Goal: Find specific page/section: Find specific page/section

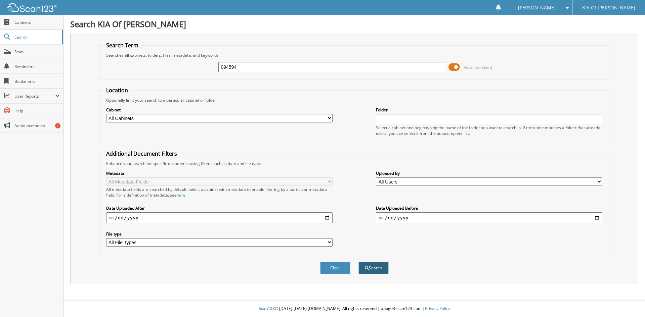
type input "094594"
click at [370, 270] on button "Search" at bounding box center [373, 268] width 30 height 12
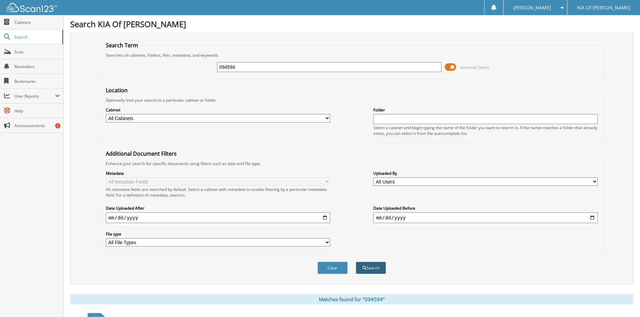
click at [373, 265] on button "Search" at bounding box center [371, 268] width 30 height 12
click at [337, 270] on button "Clear" at bounding box center [332, 268] width 30 height 12
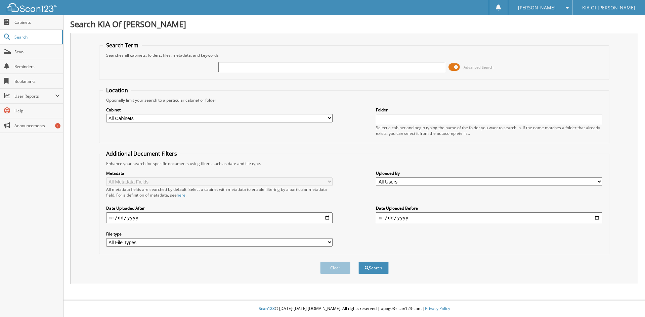
click at [330, 117] on select "All Cabinets PARTS INVOICES REPAIR ORDERS Needs Filing" at bounding box center [219, 118] width 226 height 8
select select "17723"
click at [106, 114] on select "All Cabinets PARTS INVOICES REPAIR ORDERS Needs Filing" at bounding box center [219, 118] width 226 height 8
click at [229, 67] on input "text" at bounding box center [331, 67] width 226 height 10
type input "094594"
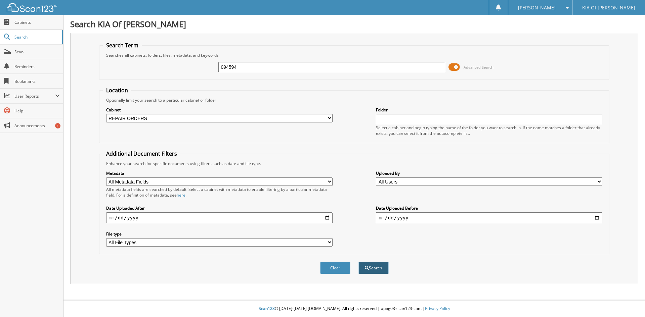
click at [371, 270] on button "Search" at bounding box center [373, 268] width 30 height 12
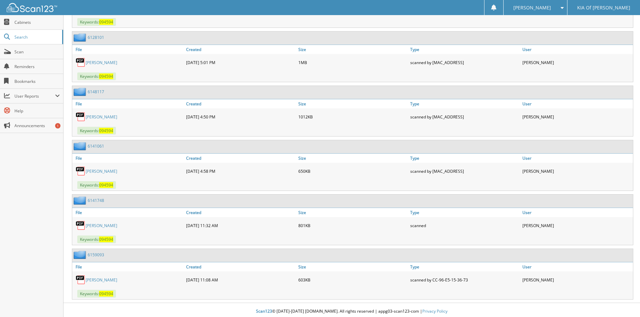
scroll to position [585, 0]
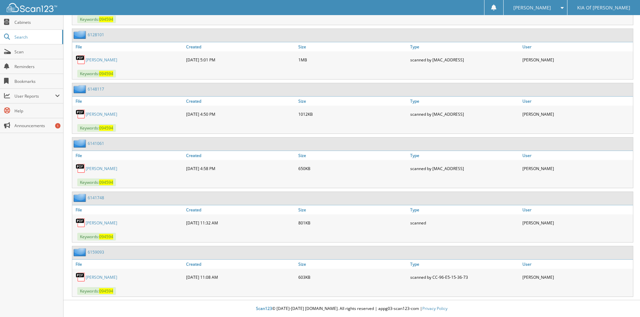
click at [112, 278] on link "[PERSON_NAME]" at bounding box center [102, 278] width 32 height 6
click at [117, 279] on link "[PERSON_NAME]" at bounding box center [102, 278] width 32 height 6
click at [117, 277] on link "[PERSON_NAME]" at bounding box center [102, 278] width 32 height 6
click at [117, 275] on link "[PERSON_NAME]" at bounding box center [102, 278] width 32 height 6
click at [110, 276] on link "[PERSON_NAME]" at bounding box center [102, 278] width 32 height 6
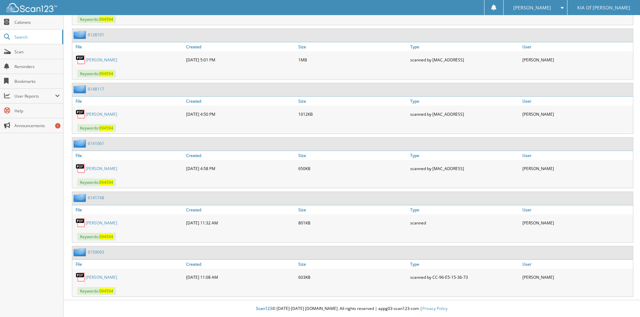
click at [110, 276] on link "[PERSON_NAME]" at bounding box center [102, 278] width 32 height 6
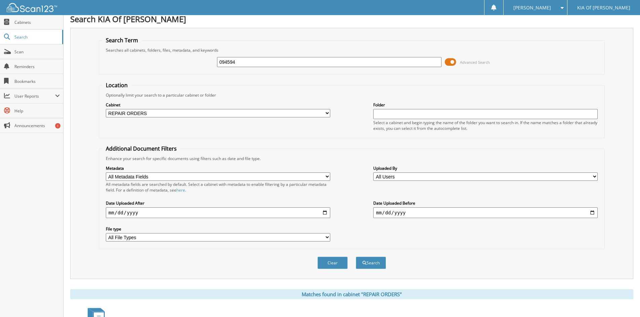
scroll to position [0, 0]
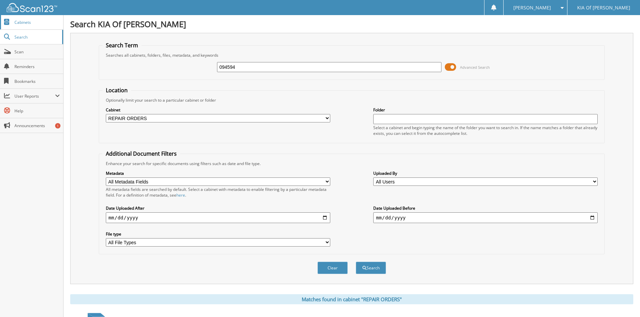
click at [48, 24] on span "Cabinets" at bounding box center [36, 22] width 45 height 6
